Goal: Information Seeking & Learning: Learn about a topic

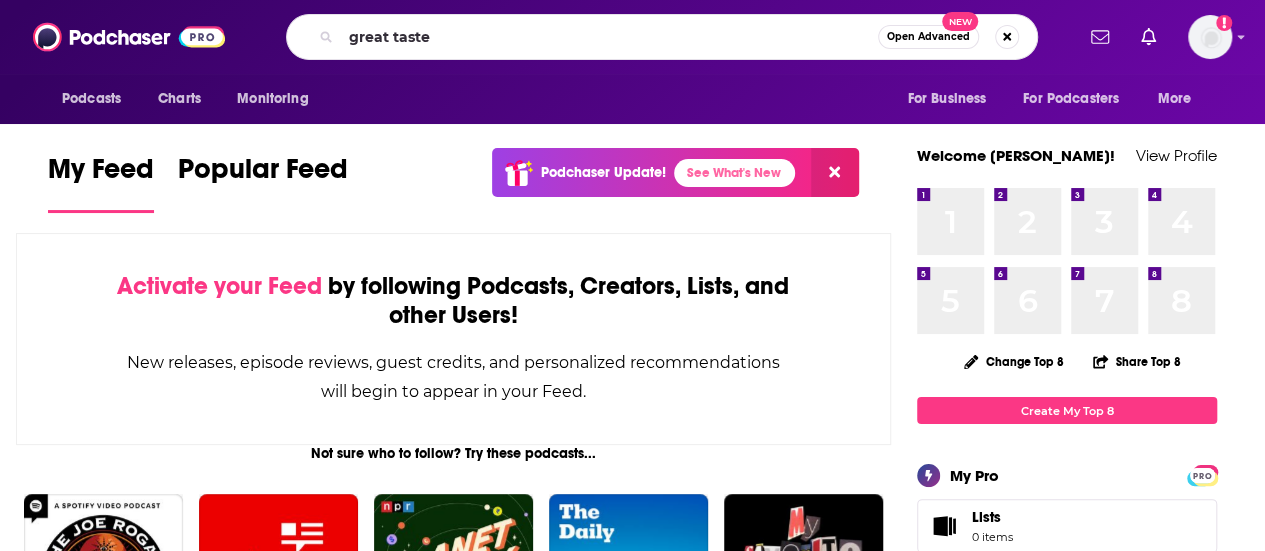
type input "great taste"
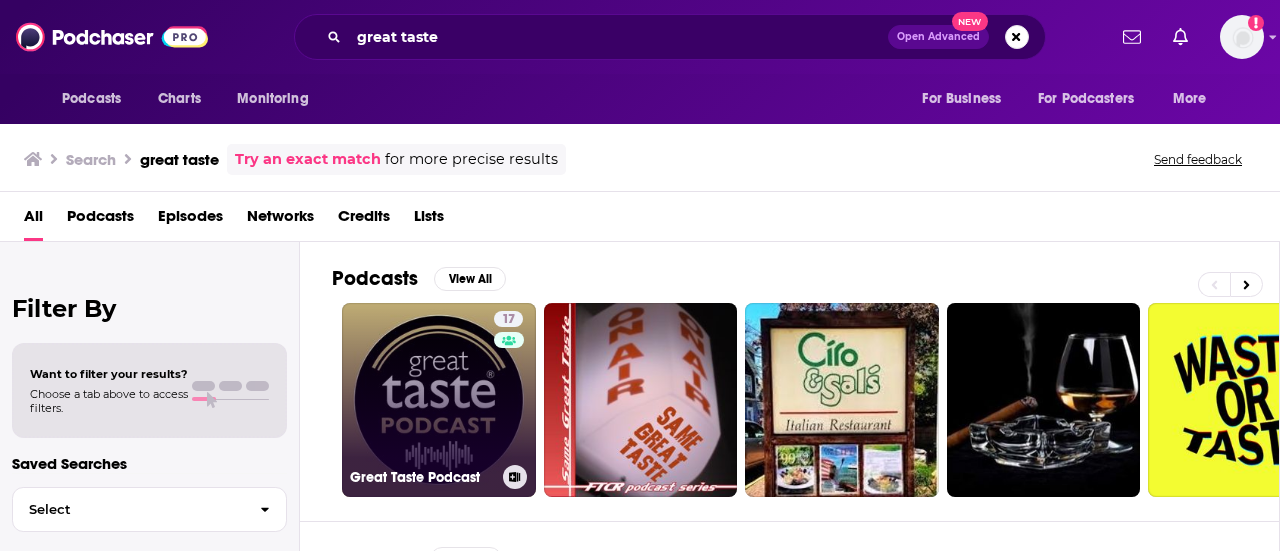
click at [404, 377] on link "17 Great Taste Podcast" at bounding box center [439, 400] width 194 height 194
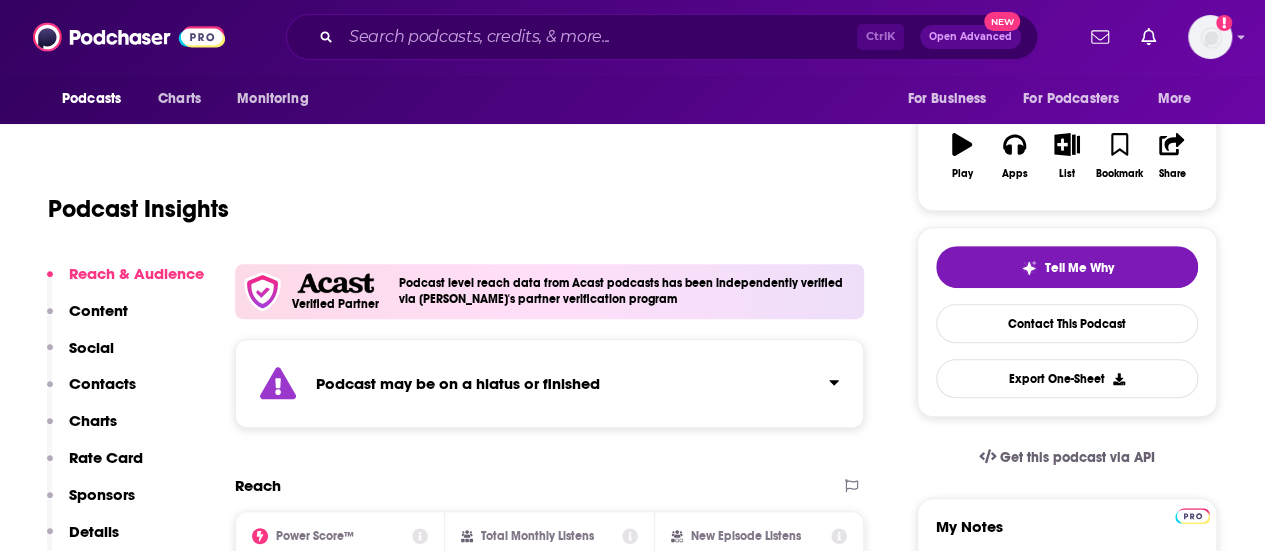
scroll to position [100, 0]
